Goal: Information Seeking & Learning: Get advice/opinions

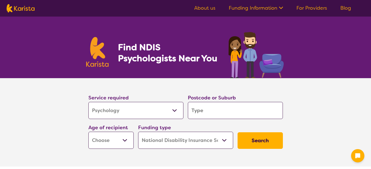
select select "Psychology"
select select "NDIS"
select select "Psychology"
select select "NDIS"
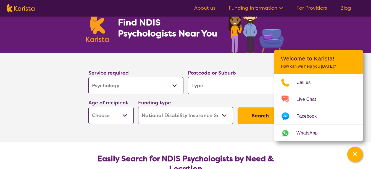
click at [198, 86] on input "search" at bounding box center [235, 85] width 95 height 17
type input "n"
type input "no"
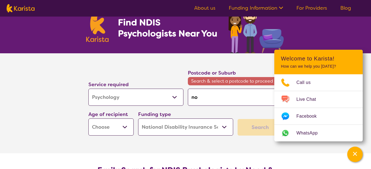
type input "nor"
type input "nort"
type input "north"
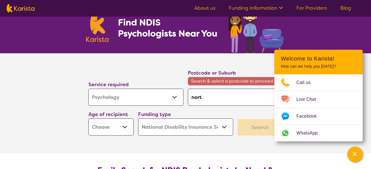
type input "north"
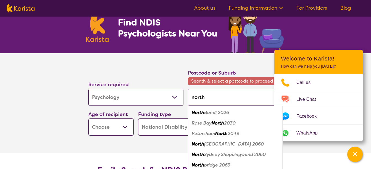
type input "northc"
type input "northco"
type input "northcot"
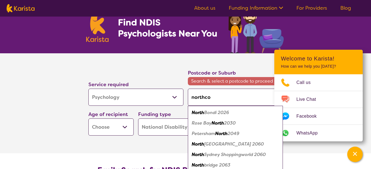
type input "northcot"
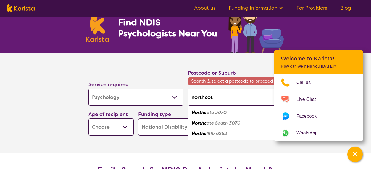
type input "northcote"
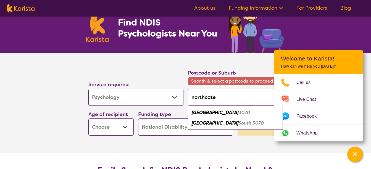
click at [200, 114] on em "[GEOGRAPHIC_DATA]" at bounding box center [215, 113] width 47 height 6
type input "3070"
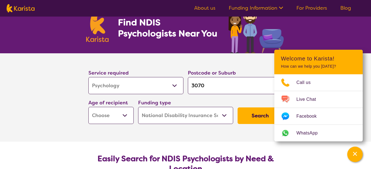
click at [168, 66] on section "Service required Allied Health Assistant Assessment ([MEDICAL_DATA] or [MEDICAL…" at bounding box center [186, 89] width 212 height 73
click at [117, 112] on select "Early Childhood - 0 to 9 Child - 10 to 11 Adolescent - 12 to 17 Adult - 18 to 6…" at bounding box center [110, 115] width 45 height 17
select select "AD"
click at [88, 107] on select "Early Childhood - 0 to 9 Child - 10 to 11 Adolescent - 12 to 17 Adult - 18 to 6…" at bounding box center [110, 115] width 45 height 17
select select "AD"
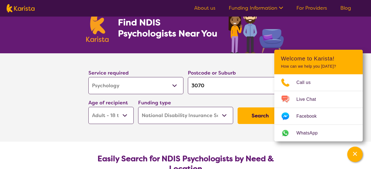
click at [260, 113] on button "Search" at bounding box center [260, 115] width 45 height 17
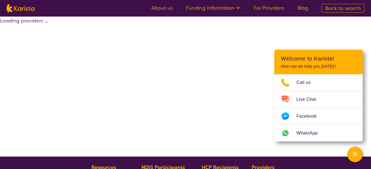
select select "by_score"
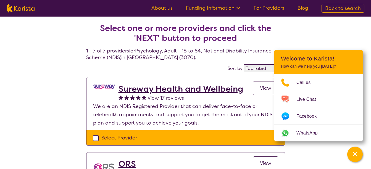
click at [276, 41] on h2 "Select one or more providers and click the 'NEXT' button to proceed" at bounding box center [186, 33] width 186 height 20
click at [357, 154] on icon "Channel Menu" at bounding box center [355, 154] width 6 height 6
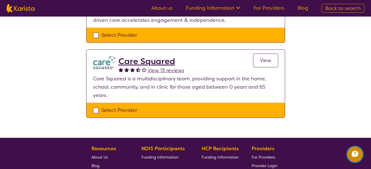
scroll to position [484, 0]
